Goal: Book appointment/travel/reservation

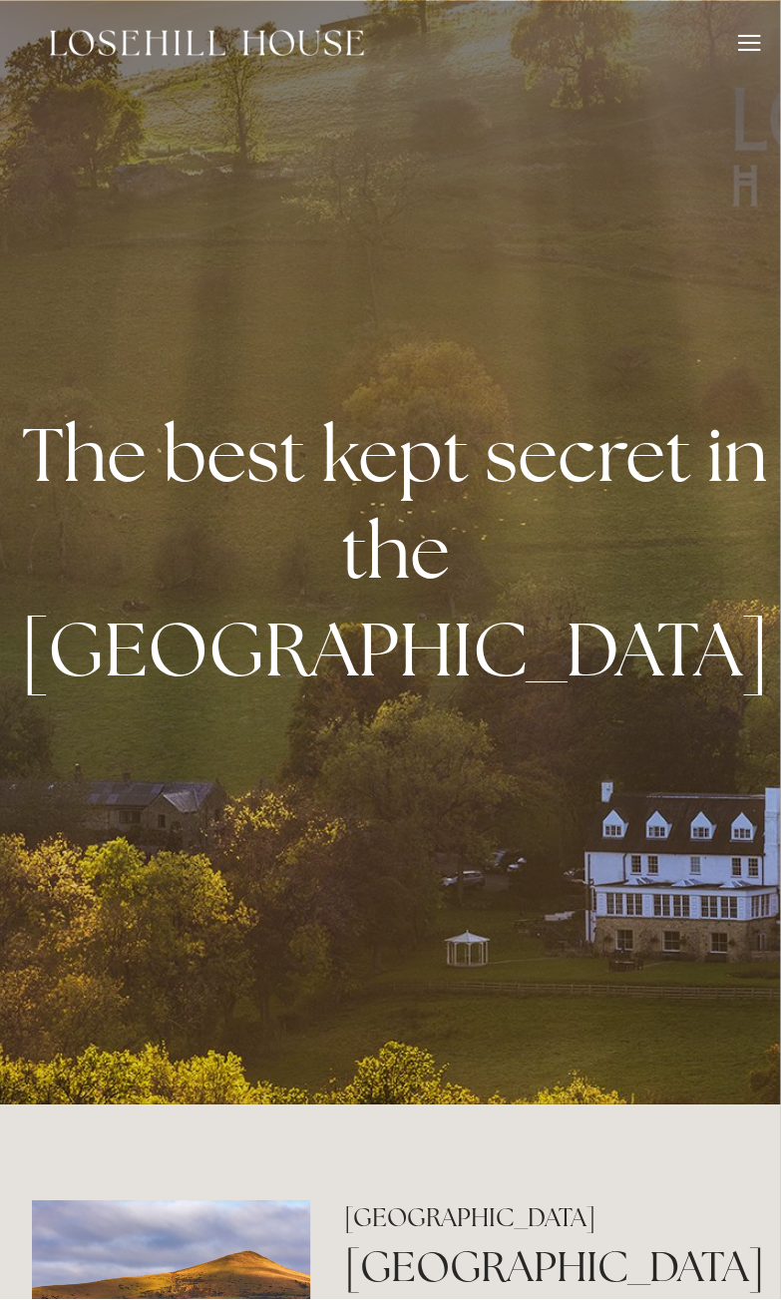
click at [750, 46] on div at bounding box center [750, 46] width 22 height 22
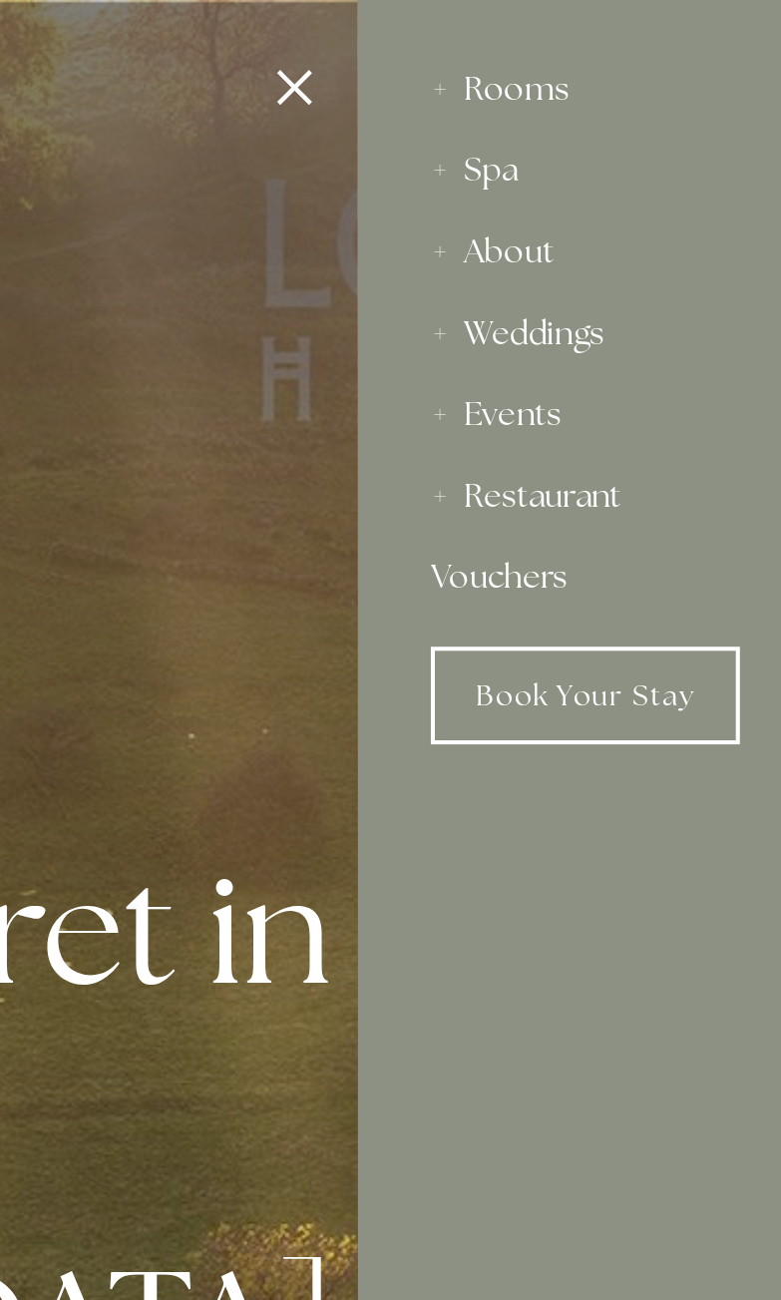
click at [625, 49] on div "Rooms" at bounding box center [652, 44] width 188 height 40
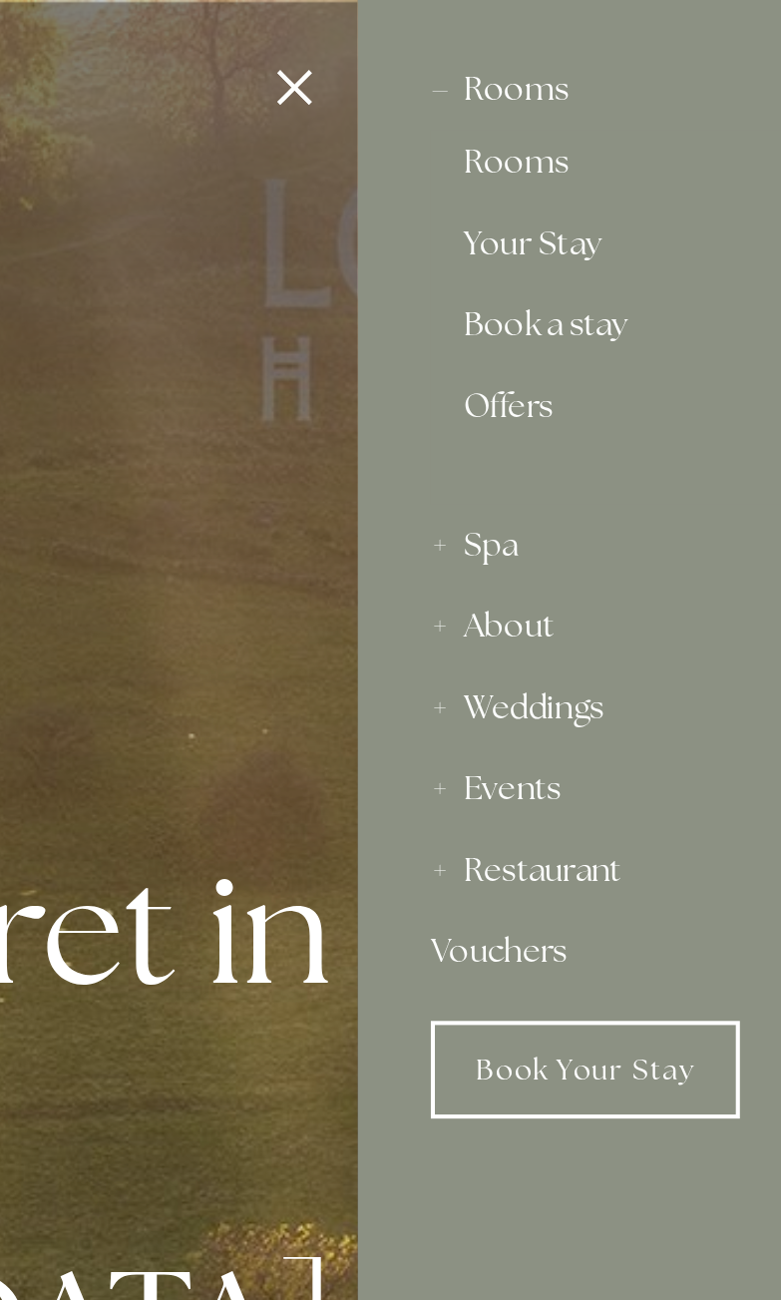
click at [612, 55] on div "Rooms" at bounding box center [652, 44] width 188 height 40
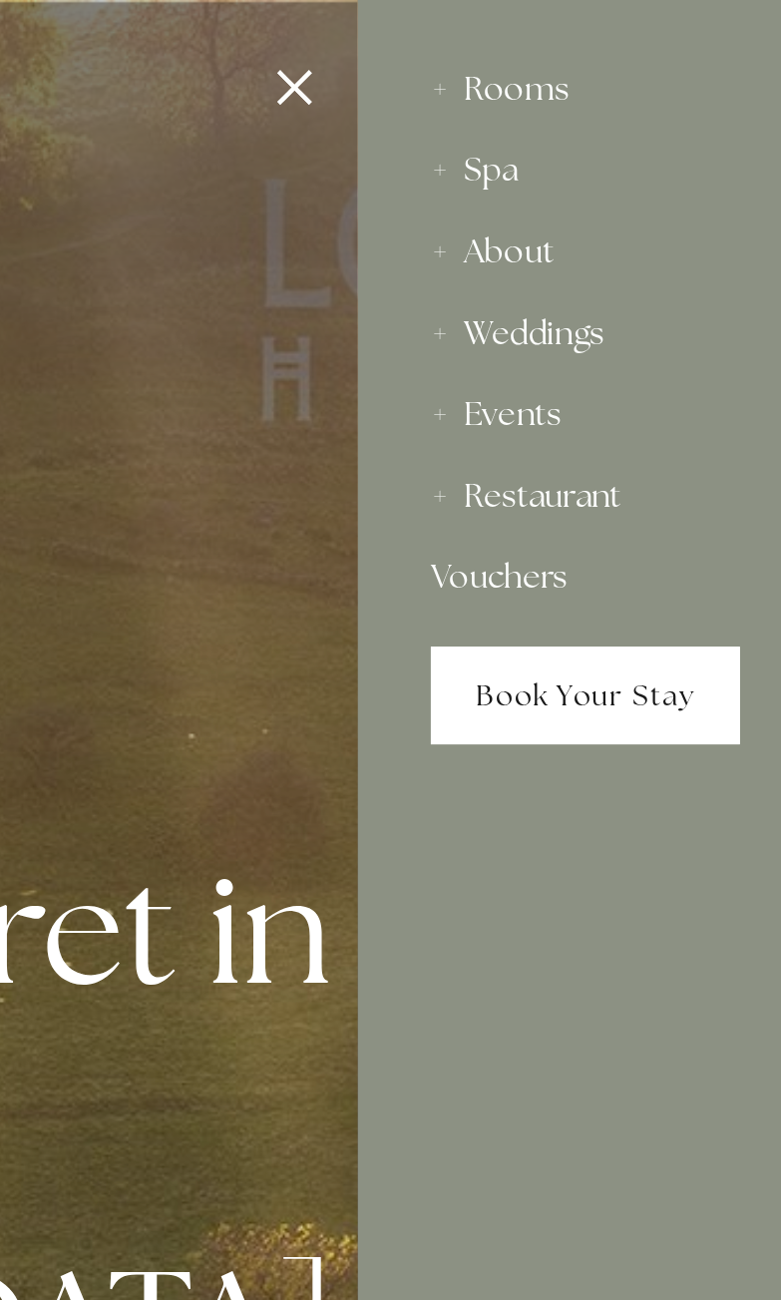
click at [682, 365] on link "Book Your Stay" at bounding box center [634, 341] width 152 height 48
